Goal: Task Accomplishment & Management: Use online tool/utility

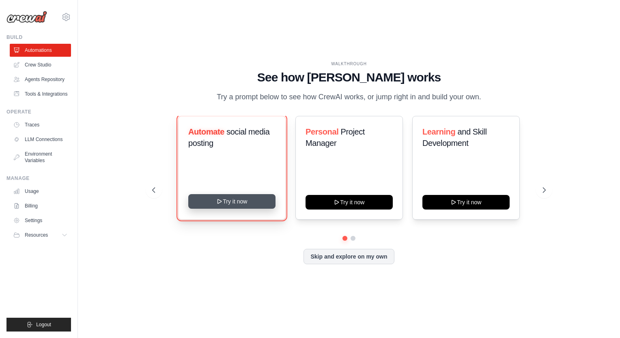
click at [239, 198] on button "Try it now" at bounding box center [231, 201] width 87 height 15
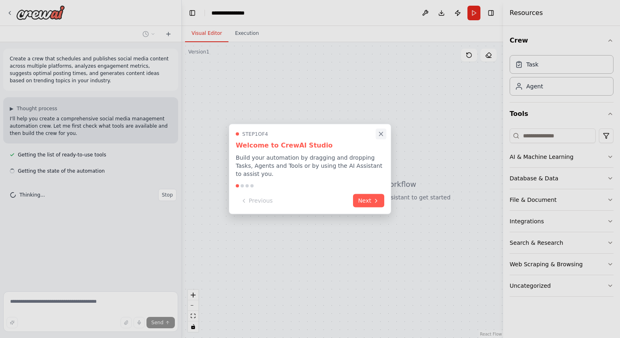
click at [382, 138] on icon "Close walkthrough" at bounding box center [380, 134] width 7 height 7
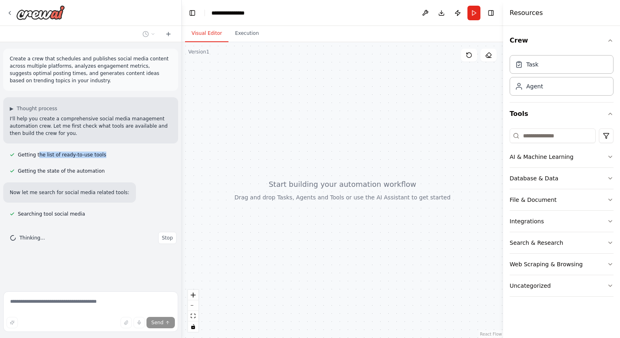
drag, startPoint x: 37, startPoint y: 153, endPoint x: 175, endPoint y: 150, distance: 138.0
click at [175, 150] on div "Create a crew that schedules and publishes social media content across multiple…" at bounding box center [90, 165] width 181 height 246
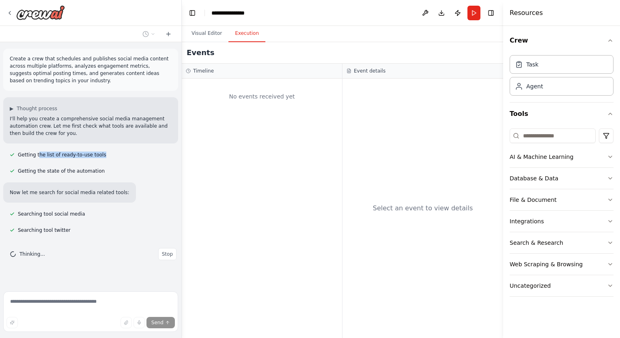
click at [245, 37] on button "Execution" at bounding box center [246, 33] width 37 height 17
click at [211, 32] on button "Visual Editor" at bounding box center [206, 33] width 43 height 17
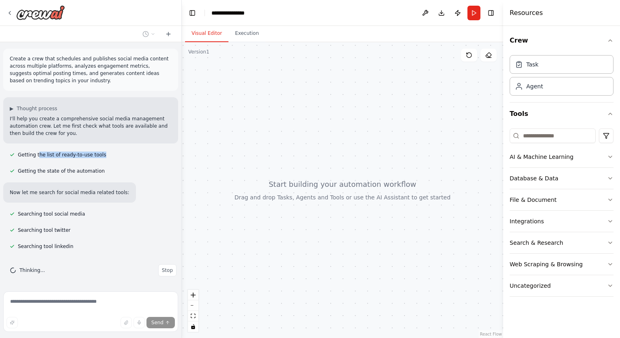
scroll to position [16, 0]
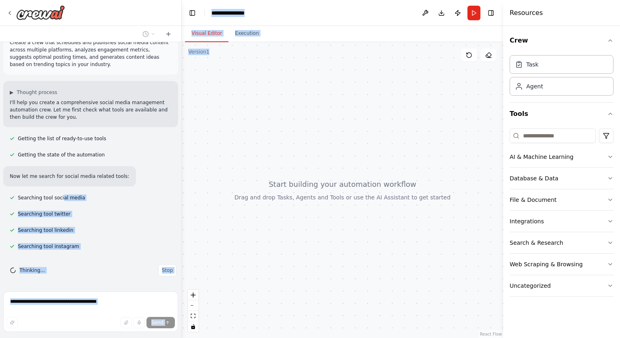
drag, startPoint x: 59, startPoint y: 198, endPoint x: 240, endPoint y: 193, distance: 181.0
click at [240, 193] on div "**********" at bounding box center [310, 169] width 620 height 338
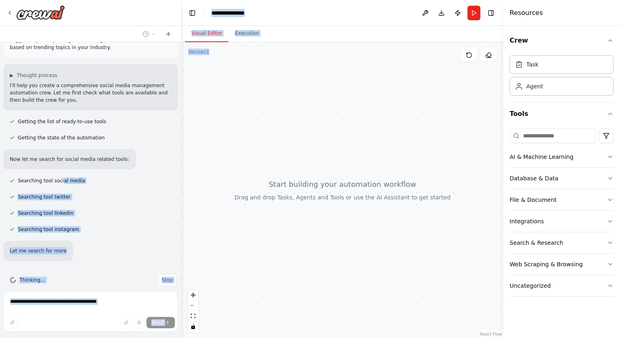
scroll to position [0, 0]
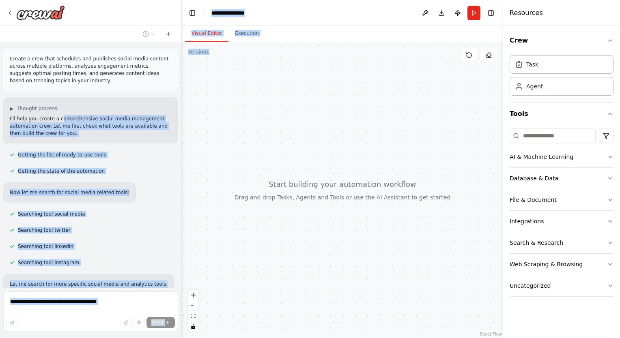
drag, startPoint x: 58, startPoint y: 113, endPoint x: 249, endPoint y: 118, distance: 191.1
click at [249, 118] on div "**********" at bounding box center [310, 169] width 620 height 338
drag, startPoint x: 249, startPoint y: 118, endPoint x: 198, endPoint y: 120, distance: 50.8
click at [198, 120] on div at bounding box center [342, 190] width 321 height 296
drag, startPoint x: 247, startPoint y: 69, endPoint x: 242, endPoint y: 74, distance: 6.6
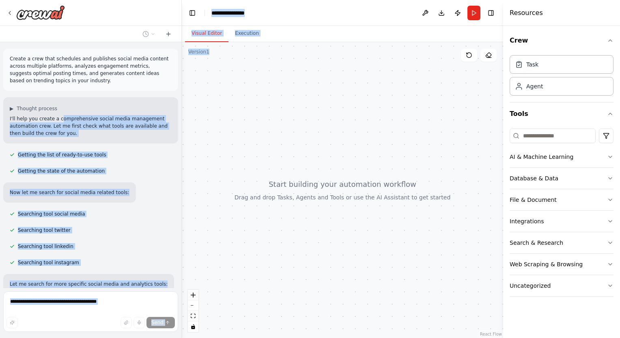
click at [247, 69] on div at bounding box center [342, 190] width 321 height 296
click at [168, 35] on icon at bounding box center [168, 34] width 0 height 4
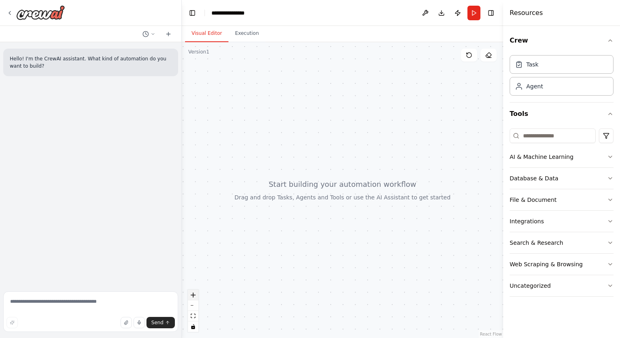
click at [194, 297] on icon "zoom in" at bounding box center [193, 295] width 5 height 5
click at [192, 292] on button "zoom in" at bounding box center [193, 295] width 11 height 11
click at [192, 292] on div "React Flow controls" at bounding box center [193, 311] width 11 height 42
click at [193, 296] on div "React Flow controls" at bounding box center [193, 311] width 11 height 42
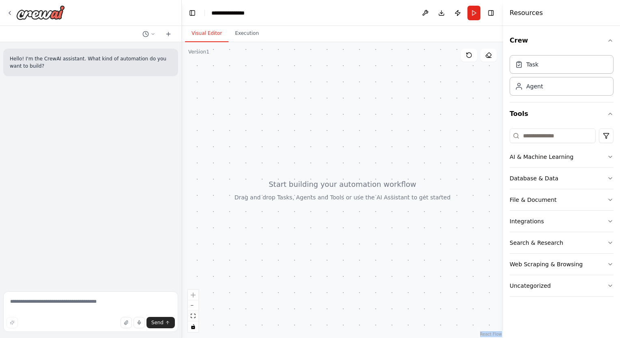
click at [193, 296] on div "React Flow controls" at bounding box center [193, 311] width 11 height 42
drag, startPoint x: 193, startPoint y: 296, endPoint x: 194, endPoint y: 307, distance: 10.6
click at [194, 307] on button "zoom out" at bounding box center [193, 306] width 11 height 11
click at [194, 306] on icon "zoom out" at bounding box center [193, 305] width 5 height 1
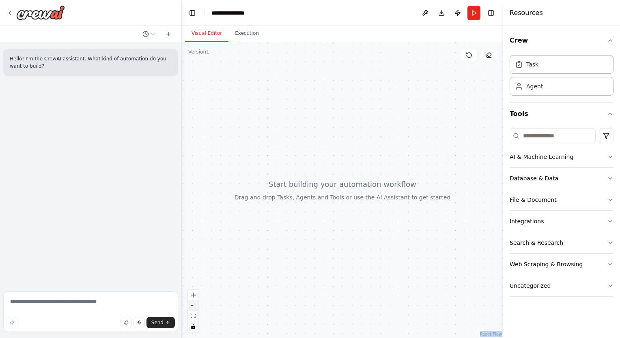
click at [194, 306] on icon "zoom out" at bounding box center [193, 305] width 5 height 1
click at [456, 13] on button "Publish" at bounding box center [457, 13] width 13 height 15
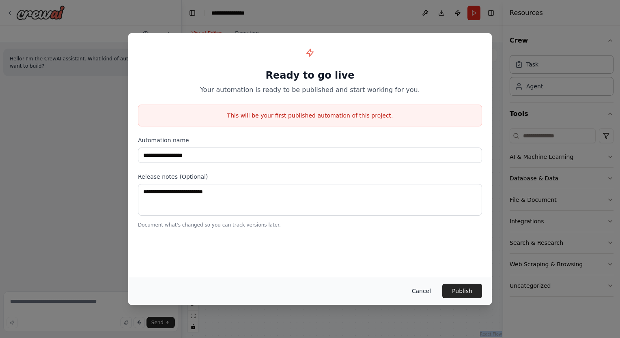
click at [427, 288] on button "Cancel" at bounding box center [421, 291] width 32 height 15
